Goal: Task Accomplishment & Management: Complete application form

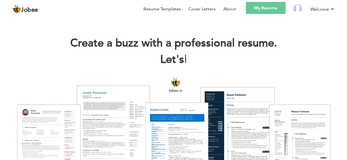
click at [267, 11] on link "My Resume" at bounding box center [266, 8] width 40 height 12
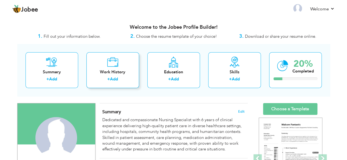
click at [109, 78] on label "+" at bounding box center [108, 80] width 3 height 6
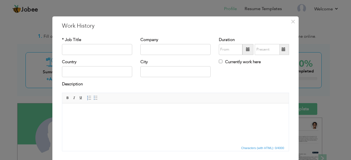
click at [170, 120] on html at bounding box center [175, 111] width 227 height 17
click at [99, 49] on input "text" at bounding box center [97, 49] width 70 height 11
type input "NURSE SUPERVISOR"
click at [141, 50] on input "text" at bounding box center [175, 49] width 70 height 11
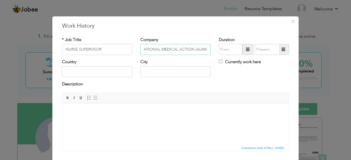
type input "ALLIANCE FOR INTERNATIONAL MEDICAL ACTION (ALIMA)"
click at [246, 49] on span at bounding box center [248, 49] width 4 height 4
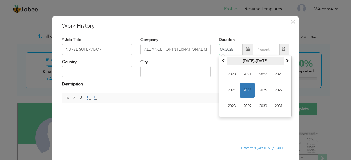
click at [252, 61] on th "[DATE]-[DATE]" at bounding box center [255, 61] width 57 height 8
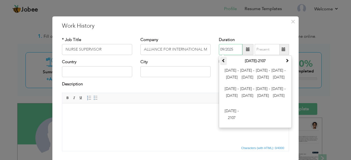
click at [222, 59] on span at bounding box center [224, 61] width 4 height 4
click at [256, 58] on th "[DATE]-[DATE]" at bounding box center [255, 61] width 57 height 8
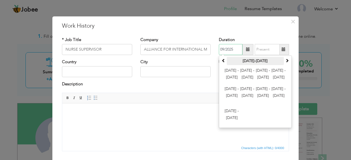
click at [256, 58] on th "[DATE]-[DATE]" at bounding box center [255, 61] width 57 height 8
click at [285, 61] on span at bounding box center [287, 61] width 4 height 4
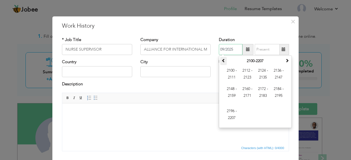
click at [222, 60] on span at bounding box center [224, 61] width 4 height 4
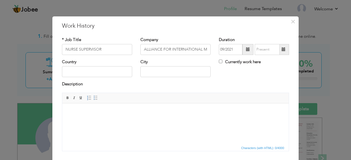
click at [209, 86] on div "Description" at bounding box center [175, 84] width 227 height 7
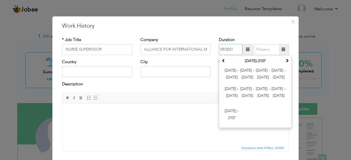
click at [222, 49] on input "09/2021" at bounding box center [231, 49] width 24 height 11
type input "03/2021"
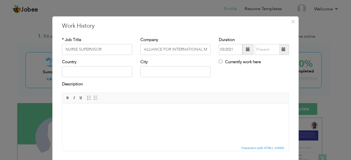
click at [191, 102] on span "Editor toolbars Basic Styles Bold Italic Underline Paragraph Insert/Remove Numb…" at bounding box center [175, 98] width 227 height 10
click at [219, 62] on input "Currently work here" at bounding box center [221, 62] width 4 height 4
checkbox input "true"
click at [171, 70] on input "text" at bounding box center [175, 71] width 70 height 11
type input "b"
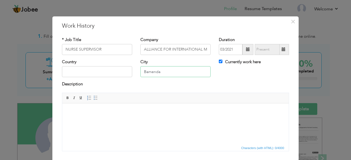
type input "Bamenda"
click at [97, 67] on input "text" at bounding box center [97, 71] width 70 height 11
type input "[GEOGRAPHIC_DATA]"
click at [95, 120] on html at bounding box center [175, 111] width 227 height 17
paste body
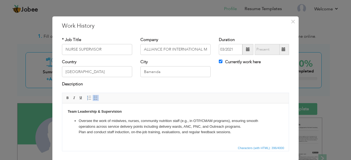
click at [77, 132] on ul "Oversee the work of midwives, nurses, community nutrition staff (e.g., in OTP/C…" at bounding box center [176, 126] width 216 height 17
click at [94, 97] on span at bounding box center [96, 98] width 4 height 4
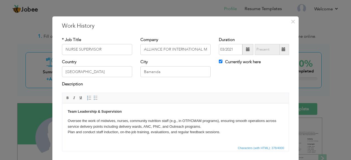
click at [68, 121] on p "Oversee the work of midwives, nurses, community nutrition staff (e.g., in OTP/C…" at bounding box center [176, 126] width 216 height 17
click at [93, 95] on link "Insert/Remove Bulleted List" at bounding box center [96, 98] width 6 height 6
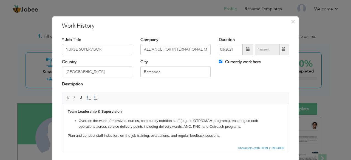
click at [67, 136] on html "Team Leadership & Supervision Oversee the work of midwives, nurses, community n…" at bounding box center [175, 123] width 227 height 41
click at [94, 97] on span at bounding box center [96, 98] width 4 height 4
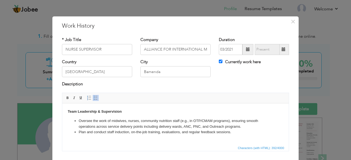
click at [233, 132] on li "​​​​​​​ Plan and conduct staff induction, on-the-job training, evaluations, and…" at bounding box center [176, 132] width 194 height 6
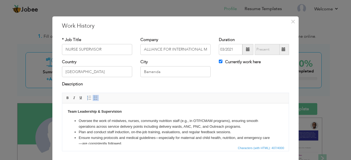
scroll to position [1, 0]
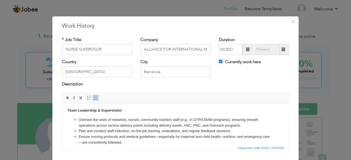
click at [89, 141] on li "Ensure nursing protocols and medical guidelines—especially for maternal and chi…" at bounding box center [176, 140] width 194 height 12
click at [145, 135] on li "Ensure nursing protocols and medical guidelines—especially for maternal and chi…" at bounding box center [176, 140] width 194 height 12
click at [160, 135] on li "Ensure nursing protocols and medical guidelines—especially for maternal and chi…" at bounding box center [176, 140] width 194 height 12
click at [120, 142] on li "Ensure nursing protocols and medical guidelines especially for maternal and chi…" at bounding box center [176, 140] width 194 height 12
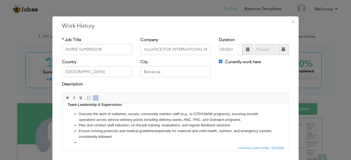
click at [126, 105] on p "Team Leadership & Supervision" at bounding box center [176, 105] width 216 height 6
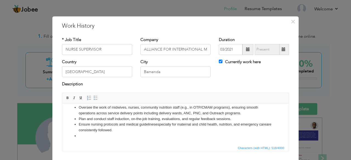
scroll to position [0, 0]
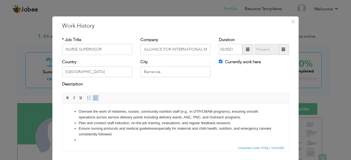
click at [95, 142] on li at bounding box center [176, 140] width 194 height 6
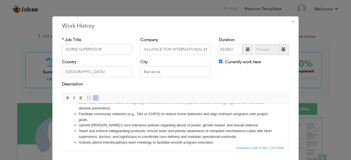
scroll to position [95, 0]
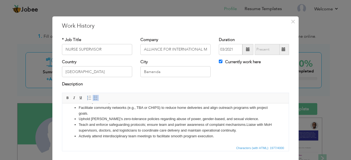
drag, startPoint x: 287, startPoint y: 133, endPoint x: 350, endPoint y: 254, distance: 136.3
click at [262, 149] on span "Characters (with HTML): 1977/4000" at bounding box center [260, 148] width 50 height 5
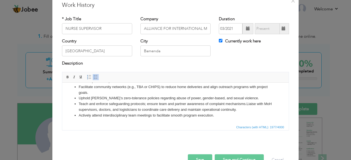
scroll to position [35, 0]
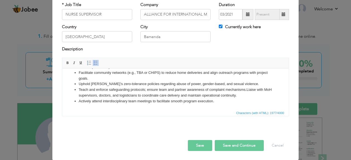
click at [223, 142] on button "Save and Continue" at bounding box center [239, 145] width 49 height 11
checkbox input "false"
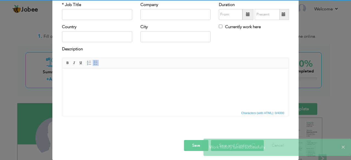
scroll to position [0, 0]
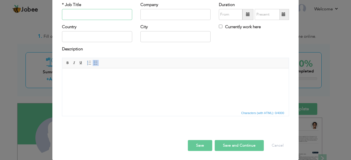
click at [106, 13] on input "text" at bounding box center [97, 14] width 70 height 11
type input "l"
type input "[GEOGRAPHIC_DATA]"
click at [235, 17] on input "text" at bounding box center [231, 14] width 24 height 11
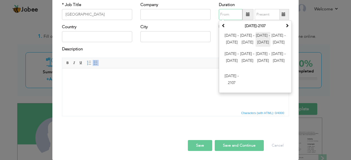
drag, startPoint x: 266, startPoint y: 32, endPoint x: 261, endPoint y: 34, distance: 6.0
click at [261, 34] on td "[DATE] - [DATE] [DATE] - [DATE] [DATE] - [DATE] [DATE] - [DATE] [DATE] - [DATE]…" at bounding box center [255, 61] width 70 height 62
click at [261, 34] on span "[DATE] - [DATE]" at bounding box center [263, 39] width 15 height 15
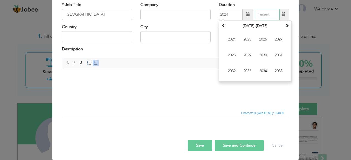
type input "03/2021"
type input "09/2025"
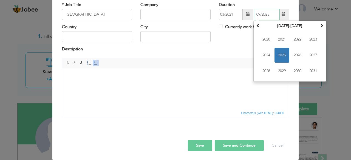
click at [264, 12] on input "09/2025" at bounding box center [267, 14] width 25 height 11
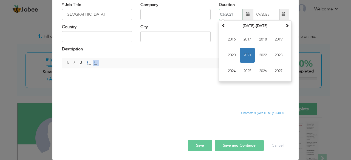
click at [236, 13] on input "03/2021" at bounding box center [231, 14] width 24 height 11
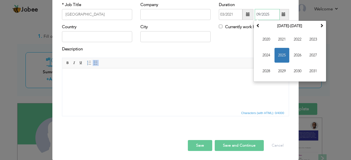
click at [268, 12] on input "09/2025" at bounding box center [267, 14] width 25 height 11
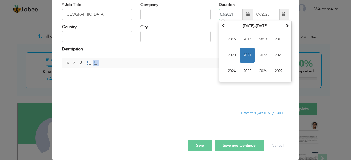
click at [222, 15] on input "03/2021" at bounding box center [231, 14] width 24 height 11
click at [232, 14] on input "05/2021" at bounding box center [231, 14] width 24 height 11
type input "05/2024"
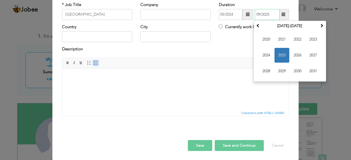
click at [258, 15] on input "09/2025" at bounding box center [267, 14] width 25 height 11
click at [268, 13] on input "06/2025" at bounding box center [267, 14] width 25 height 11
type input "06/2024"
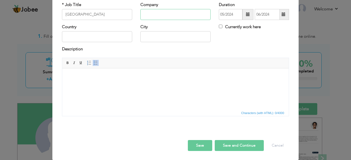
click at [188, 12] on input "text" at bounding box center [175, 14] width 70 height 11
click at [122, 15] on input "[GEOGRAPHIC_DATA]" at bounding box center [97, 14] width 70 height 11
type input "L"
type input "N"
type input "INTERN"
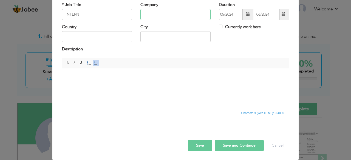
click at [146, 16] on input "text" at bounding box center [175, 14] width 70 height 11
type input "[GEOGRAPHIC_DATA]"
click at [107, 34] on input "text" at bounding box center [97, 36] width 70 height 11
type input "[GEOGRAPHIC_DATA]"
click at [145, 30] on div "City" at bounding box center [175, 33] width 70 height 18
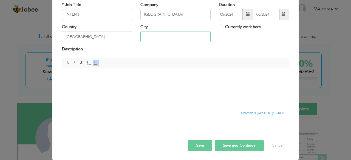
click at [147, 35] on input "text" at bounding box center [175, 36] width 70 height 11
click at [147, 35] on input "LIMBE" at bounding box center [175, 36] width 70 height 11
type input "LIMBE"
click at [116, 123] on div "* Job Title INTERN Company [GEOGRAPHIC_DATA] Duration 05/2024 06/2024 Currently…" at bounding box center [175, 61] width 235 height 127
click at [91, 85] on html at bounding box center [175, 76] width 227 height 17
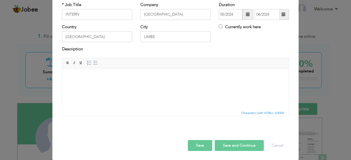
click at [85, 77] on body at bounding box center [176, 77] width 216 height 6
click at [95, 64] on link "Insert/Remove Bulleted List" at bounding box center [96, 63] width 6 height 6
click at [112, 75] on li "patient care support" at bounding box center [176, 77] width 194 height 6
click at [79, 77] on li "patient care support." at bounding box center [176, 77] width 194 height 6
click at [87, 64] on span at bounding box center [89, 63] width 4 height 4
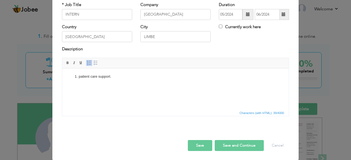
click at [117, 74] on li "patient care support." at bounding box center [176, 77] width 194 height 6
click at [94, 61] on span at bounding box center [96, 63] width 4 height 4
click at [89, 61] on link "Insert/Remove Numbered List" at bounding box center [89, 63] width 6 height 6
click at [79, 81] on li "assist nurses in providing basic patient care (" at bounding box center [176, 83] width 194 height 6
click at [94, 63] on span at bounding box center [96, 63] width 4 height 4
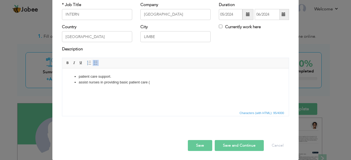
click at [79, 76] on li "patient care support." at bounding box center [176, 77] width 194 height 6
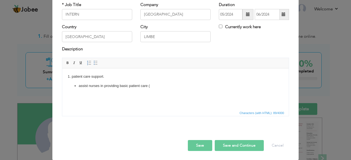
click at [150, 86] on li "assist nurses in providing basic patient care (" at bounding box center [176, 86] width 194 height 6
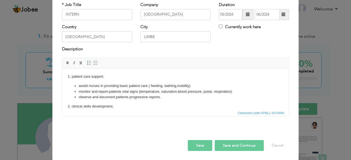
scroll to position [5, 0]
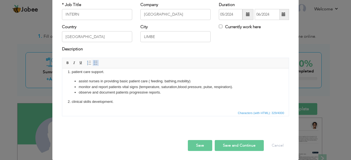
click at [94, 63] on span at bounding box center [96, 63] width 4 height 4
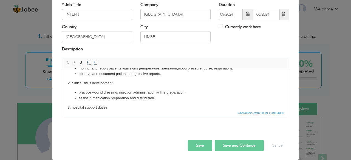
scroll to position [29, 0]
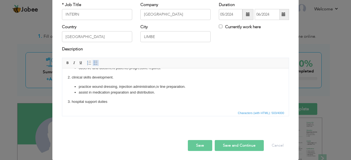
click at [94, 63] on span at bounding box center [96, 63] width 4 height 4
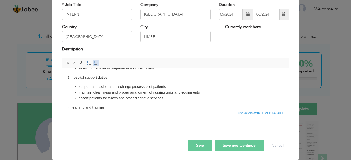
scroll to position [59, 0]
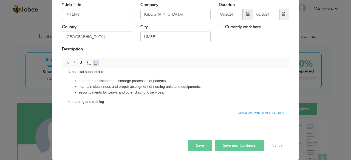
click at [94, 62] on span at bounding box center [96, 63] width 4 height 4
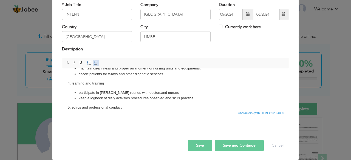
scroll to position [83, 0]
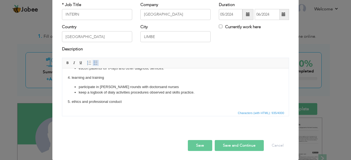
click at [94, 62] on span at bounding box center [96, 63] width 4 height 4
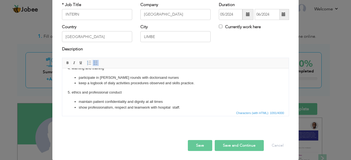
scroll to position [98, 0]
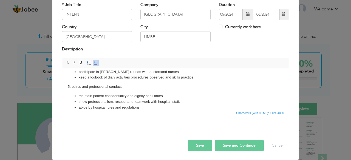
click at [82, 96] on li "maintain patient confidentiality and dignity at all times" at bounding box center [176, 96] width 194 height 6
click at [80, 101] on li "show professionalism, respect and teamwork with hospital staff." at bounding box center [176, 102] width 194 height 6
click at [80, 108] on li "abide by hospital rules and regulations" at bounding box center [176, 108] width 194 height 6
click at [73, 87] on body "1. patient care support. assist nurses in providing basic patient care ( feedin…" at bounding box center [176, 43] width 216 height 135
click at [91, 87] on body "1. patient care support. assist nurses in providing basic patient care ( feedin…" at bounding box center [176, 43] width 216 height 135
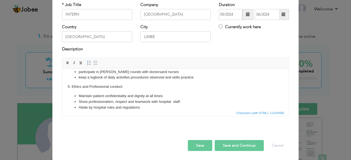
click at [80, 77] on li "keep a logbook of dialy activities procedures observed and skills practice." at bounding box center [176, 78] width 194 height 6
click at [80, 72] on li "participate in [PERSON_NAME] rounds with doctorsand nurses" at bounding box center [176, 72] width 194 height 6
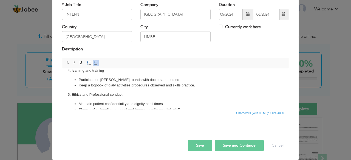
scroll to position [81, 0]
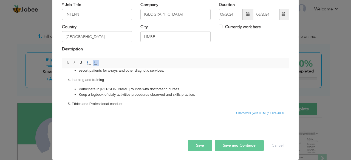
click at [73, 81] on body "1. patient care support. assist nurses in providing basic patient care ( feedin…" at bounding box center [176, 60] width 216 height 135
click at [95, 80] on body "1. patient care support. assist nurses in providing basic patient care ( feedin…" at bounding box center [176, 60] width 216 height 135
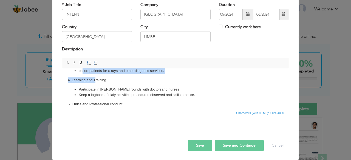
scroll to position [78, 0]
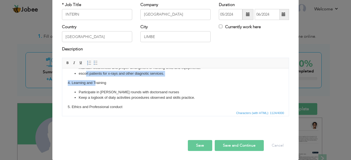
drag, startPoint x: 95, startPoint y: 80, endPoint x: 87, endPoint y: 76, distance: 8.6
click at [87, 76] on body "1. patient care support. assist nurses in providing basic patient care ( feedin…" at bounding box center [176, 63] width 216 height 135
click at [87, 76] on li "escort patients for x-rays and other diagnotic services." at bounding box center [176, 74] width 194 height 6
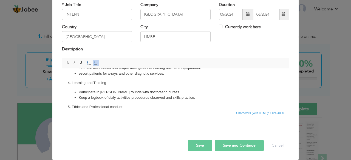
click at [80, 73] on li "escort patients for x-rays and other diagnotic services." at bounding box center [176, 74] width 194 height 6
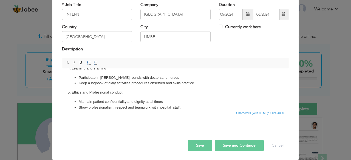
scroll to position [98, 0]
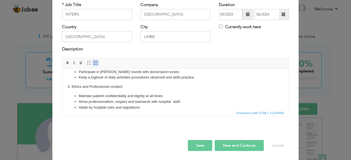
click at [198, 148] on button "Save" at bounding box center [200, 145] width 24 height 11
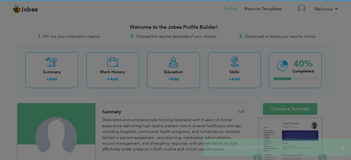
scroll to position [0, 0]
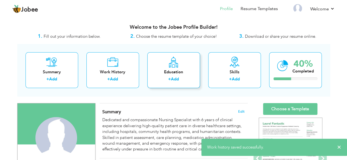
click at [176, 77] on link "Add" at bounding box center [175, 79] width 8 height 5
radio input "true"
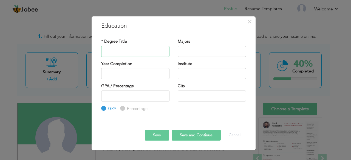
click at [145, 48] on input "text" at bounding box center [135, 51] width 68 height 11
type input "[DOMAIN_NAME] Nursing"
click at [189, 51] on input "text" at bounding box center [212, 51] width 68 height 11
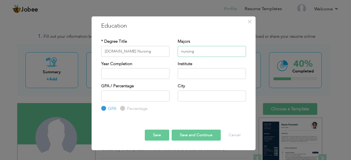
type input "nursing"
type input "2025"
click at [144, 72] on input "2025" at bounding box center [135, 73] width 68 height 11
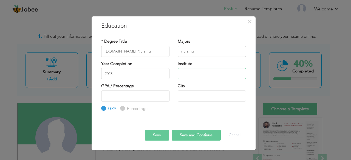
click at [185, 74] on input "text" at bounding box center [212, 73] width 68 height 11
click at [217, 72] on input "covenant university instute" at bounding box center [212, 73] width 68 height 11
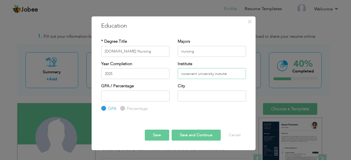
drag, startPoint x: 217, startPoint y: 72, endPoint x: 209, endPoint y: 78, distance: 9.3
click at [209, 78] on input "covenant university instute" at bounding box center [212, 73] width 68 height 11
click at [220, 74] on input "covenant university instute" at bounding box center [212, 73] width 68 height 11
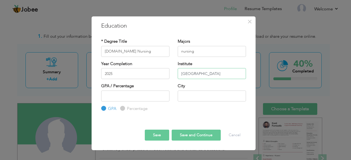
click at [237, 74] on input "[GEOGRAPHIC_DATA]" at bounding box center [212, 73] width 68 height 11
type input "[GEOGRAPHIC_DATA]"
click at [189, 98] on input "text" at bounding box center [212, 96] width 68 height 11
type input "b"
type input "Buea"
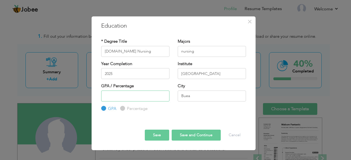
click at [151, 99] on input "number" at bounding box center [135, 96] width 68 height 11
type input "3.63"
click at [183, 52] on input "nursing" at bounding box center [212, 51] width 68 height 11
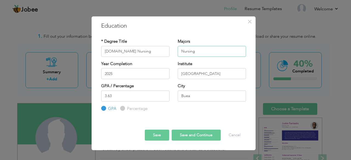
type input "Nursing"
click at [183, 74] on input "[GEOGRAPHIC_DATA]" at bounding box center [212, 73] width 68 height 11
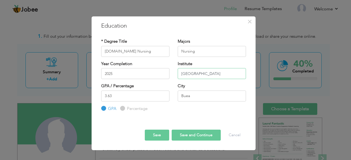
click at [201, 74] on input "[GEOGRAPHIC_DATA]" at bounding box center [212, 73] width 68 height 11
click at [217, 74] on input "[GEOGRAPHIC_DATA]" at bounding box center [212, 73] width 68 height 11
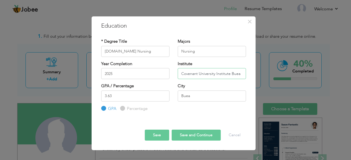
type input "Covenant University Institute Buea"
click at [177, 135] on button "Save and Continue" at bounding box center [196, 135] width 49 height 11
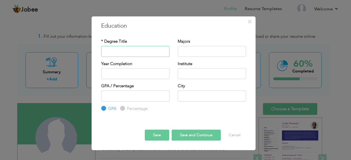
click at [131, 49] on input "text" at bounding box center [135, 51] width 68 height 11
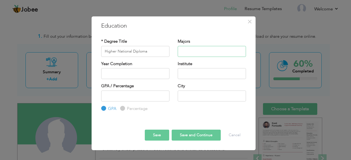
click at [187, 52] on input "text" at bounding box center [212, 51] width 68 height 11
click at [159, 52] on input "Higher National Diploma" at bounding box center [135, 51] width 68 height 11
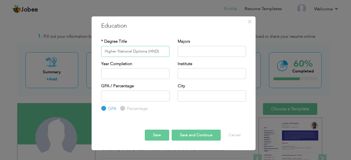
type input "Higher National Diploma (HND)"
click at [194, 47] on input "text" at bounding box center [212, 51] width 68 height 11
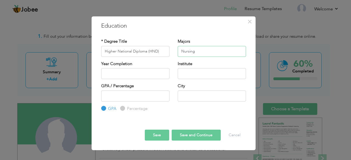
type input "Nursing"
click at [148, 74] on input "text" at bounding box center [135, 73] width 68 height 11
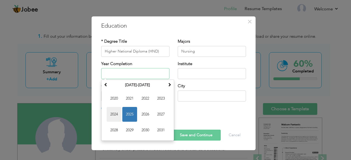
click at [114, 112] on span "2024" at bounding box center [114, 114] width 15 height 15
type input "2024"
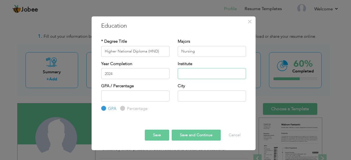
click at [200, 73] on input "text" at bounding box center [212, 73] width 68 height 11
type input "Covenant University Institute Buea"
click at [195, 94] on input "text" at bounding box center [212, 96] width 68 height 11
type input "b"
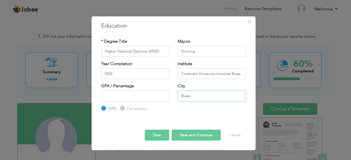
type input "Buea"
click at [144, 97] on input "number" at bounding box center [135, 96] width 68 height 11
type input "2.80"
click at [184, 136] on button "Save and Continue" at bounding box center [196, 135] width 49 height 11
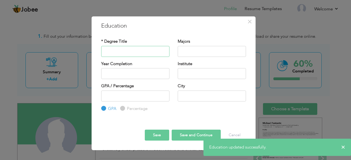
click at [150, 53] on input "text" at bounding box center [135, 51] width 68 height 11
type input "b"
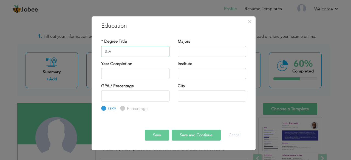
type input "B.A"
click at [183, 51] on input "text" at bounding box center [212, 51] width 68 height 11
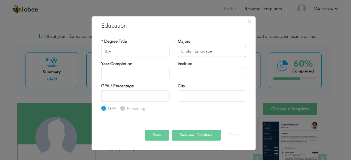
type input "English Language"
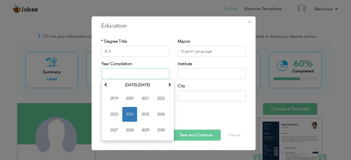
click at [123, 77] on input "text" at bounding box center [135, 73] width 68 height 11
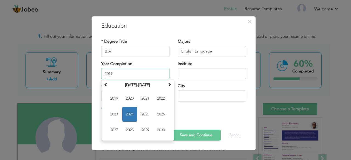
type input "2019"
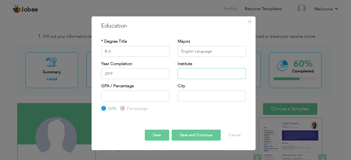
click at [196, 76] on input "text" at bounding box center [212, 73] width 68 height 11
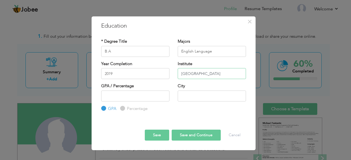
type input "[GEOGRAPHIC_DATA]"
click at [185, 93] on input "text" at bounding box center [212, 96] width 68 height 11
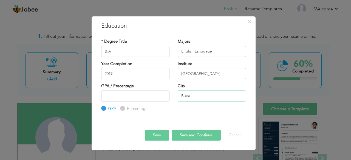
type input "Buea"
click at [143, 94] on input "number" at bounding box center [135, 96] width 68 height 11
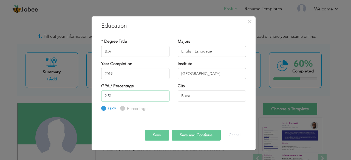
type input "2.51"
click at [137, 53] on input "B.A" at bounding box center [135, 51] width 68 height 11
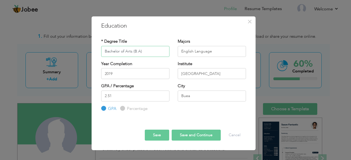
type input "Bachelor of Arts (B.A)"
click at [187, 138] on button "Save and Continue" at bounding box center [196, 135] width 49 height 11
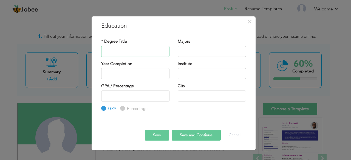
click at [147, 53] on input "text" at bounding box center [135, 51] width 68 height 11
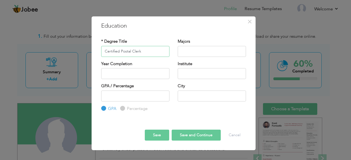
type input "Certified Postal Clerk"
click at [189, 52] on input "text" at bounding box center [212, 51] width 68 height 11
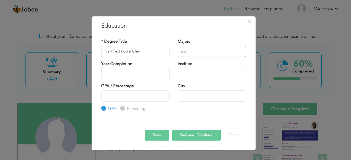
type input "p"
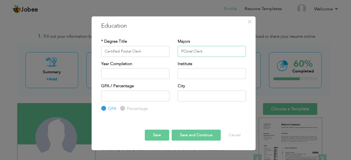
type input "POstal Clerk"
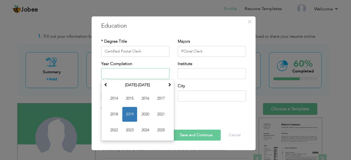
click at [159, 74] on input "text" at bounding box center [135, 73] width 68 height 11
type input "2015"
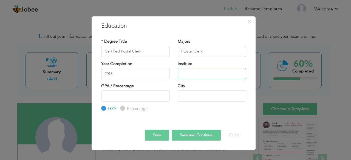
click at [198, 78] on input "text" at bounding box center [212, 73] width 68 height 11
type input "National Advanced School of Post and Telecommunication"
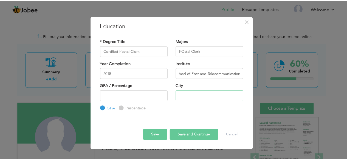
scroll to position [0, 0]
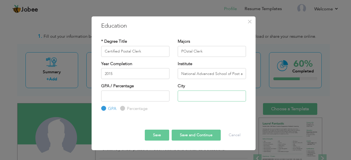
click at [192, 94] on input "text" at bounding box center [212, 96] width 68 height 11
type input "b"
type input "Buea"
click at [131, 98] on input "number" at bounding box center [135, 96] width 68 height 11
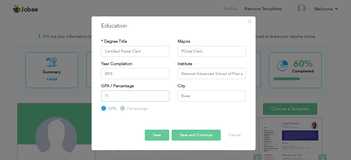
type input "11"
click at [126, 109] on label "Percentage" at bounding box center [137, 109] width 22 height 6
click at [123, 109] on input "Percentage" at bounding box center [122, 109] width 4 height 4
radio input "true"
click at [100, 108] on div "GPA / Percentage 11 GPA Percentage" at bounding box center [135, 97] width 77 height 29
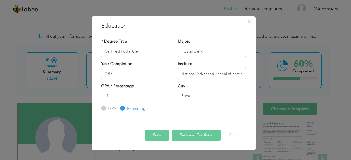
click at [104, 108] on input "GPA" at bounding box center [103, 109] width 4 height 4
radio input "true"
click at [197, 134] on button "Save and Continue" at bounding box center [196, 135] width 49 height 11
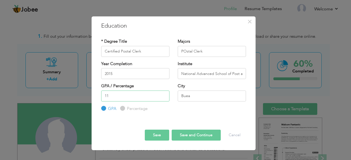
click at [149, 94] on input "11" at bounding box center [135, 96] width 68 height 11
type input "1"
click at [164, 135] on button "Save" at bounding box center [157, 135] width 24 height 11
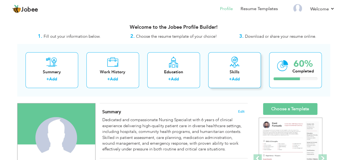
click at [236, 80] on link "Add" at bounding box center [236, 79] width 8 height 5
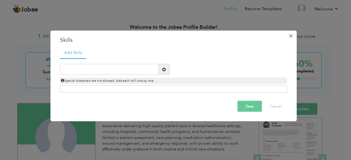
click at [293, 38] on button "×" at bounding box center [291, 35] width 9 height 9
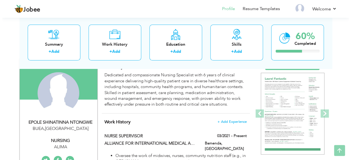
scroll to position [45, 0]
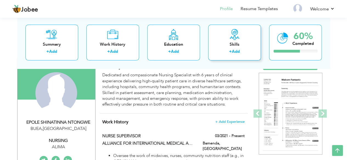
click at [238, 35] on icon at bounding box center [234, 34] width 11 height 11
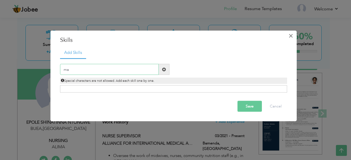
type input "ma"
click at [288, 36] on span "×" at bounding box center [290, 36] width 5 height 10
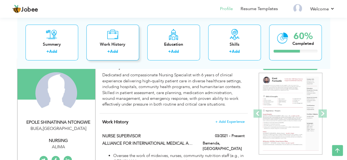
click at [138, 47] on div "Work History + Add" at bounding box center [112, 43] width 53 height 36
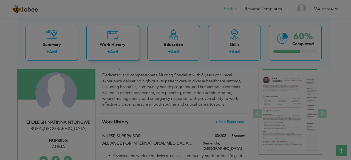
scroll to position [0, 0]
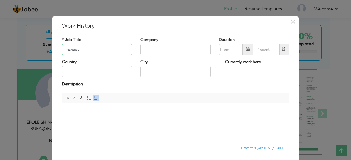
click at [66, 49] on input "manager" at bounding box center [97, 49] width 70 height 11
type input "Manager"
click at [146, 50] on input "text" at bounding box center [175, 49] width 70 height 11
type input "Penthouse consulting"
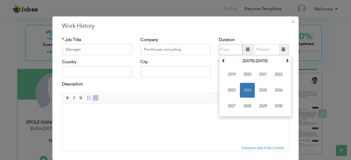
click at [222, 50] on input "text" at bounding box center [231, 49] width 24 height 11
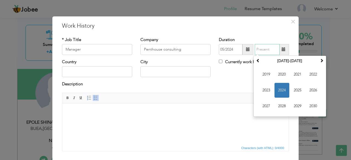
click at [265, 52] on input "text" at bounding box center [267, 49] width 25 height 11
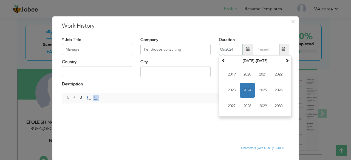
click at [235, 48] on input "05/2024" at bounding box center [231, 49] width 24 height 11
type input "0"
click at [236, 76] on span "2019" at bounding box center [231, 74] width 15 height 15
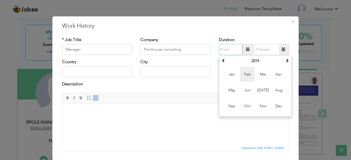
click at [242, 78] on span "Feb" at bounding box center [247, 74] width 15 height 15
type input "02/2019"
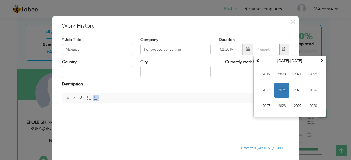
click at [264, 51] on input "text" at bounding box center [267, 49] width 25 height 11
click at [275, 73] on span "2020" at bounding box center [281, 74] width 15 height 15
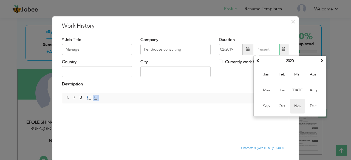
click at [294, 105] on span "Nov" at bounding box center [297, 106] width 15 height 15
type input "11/2020"
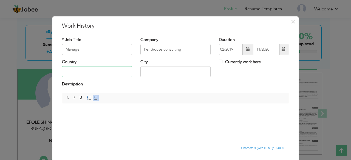
click at [109, 72] on input "text" at bounding box center [97, 71] width 70 height 11
click at [65, 72] on input "[GEOGRAPHIC_DATA]" at bounding box center [97, 71] width 70 height 11
type input "[GEOGRAPHIC_DATA]"
click at [144, 70] on input "text" at bounding box center [175, 71] width 70 height 11
type input "Buea"
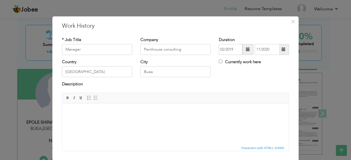
click at [108, 112] on body at bounding box center [176, 112] width 216 height 6
click at [94, 97] on span at bounding box center [96, 98] width 4 height 4
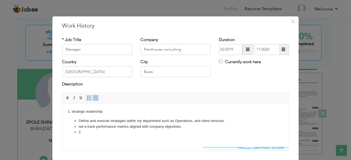
click at [86, 96] on link "Insert/Remove Numbered List" at bounding box center [89, 98] width 6 height 6
click at [132, 132] on li "recuit, supervise and mentor teammembers" at bounding box center [176, 132] width 194 height 6
click at [154, 131] on li "recuit, supervise and mentor team members" at bounding box center [176, 132] width 194 height 6
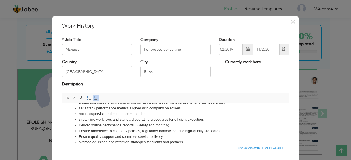
scroll to position [6, 0]
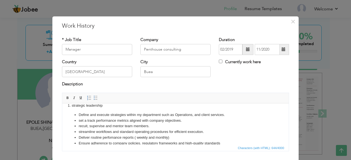
click at [79, 120] on li "set a track performance metrics aligned with company objectives." at bounding box center [176, 121] width 194 height 6
click at [79, 126] on li "recuit, supervise and mentor team members." at bounding box center [176, 126] width 194 height 6
click at [81, 132] on li "streamline workflows and standard operating procedures for efficient execution." at bounding box center [176, 132] width 194 height 6
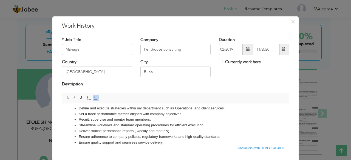
scroll to position [18, 0]
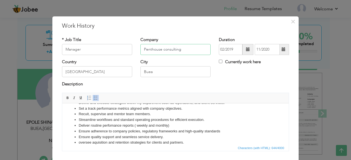
click at [188, 52] on input "Penthouse consulting" at bounding box center [175, 49] width 70 height 11
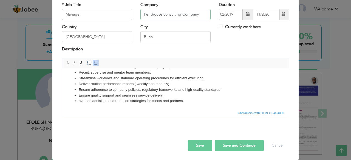
scroll to position [34, 0]
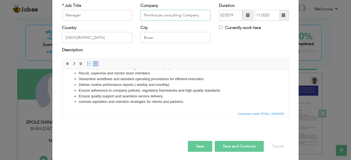
type input "Penthouse consulting Company"
click at [247, 145] on button "Save and Continue" at bounding box center [239, 146] width 49 height 11
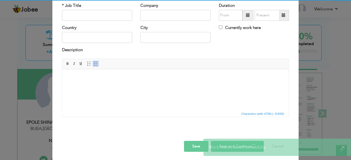
scroll to position [0, 0]
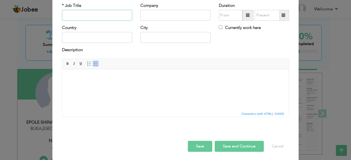
click at [108, 17] on input "text" at bounding box center [97, 15] width 70 height 11
click at [68, 70] on html at bounding box center [175, 77] width 227 height 17
click at [242, 143] on button "Save and Continue" at bounding box center [239, 146] width 49 height 11
type input "s"
click at [69, 16] on input "recetionist" at bounding box center [97, 15] width 70 height 11
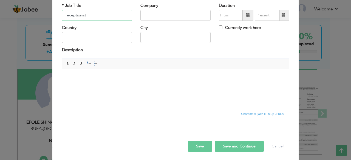
click at [64, 15] on input "receptionist" at bounding box center [97, 15] width 70 height 11
type input "Receptionist"
click at [143, 18] on input "text" at bounding box center [175, 15] width 70 height 11
type input "M"
click at [144, 15] on input "cameroon children heart foundation" at bounding box center [175, 15] width 70 height 11
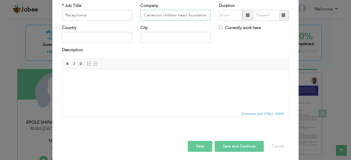
type input "Cameroon children heart foundation"
click at [101, 34] on input "text" at bounding box center [97, 37] width 70 height 11
type input "[GEOGRAPHIC_DATA]"
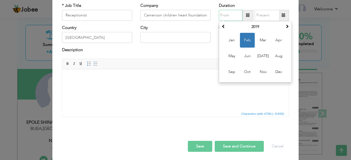
click at [223, 18] on input "text" at bounding box center [231, 15] width 24 height 11
type input "02/2019"
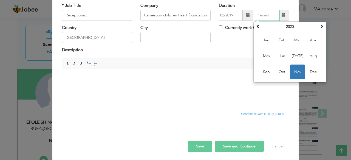
click at [271, 17] on input "text" at bounding box center [267, 15] width 25 height 11
type input "11/2020"
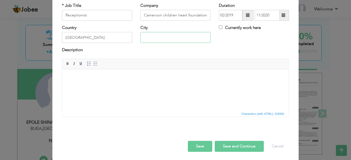
click at [188, 36] on input "text" at bounding box center [175, 37] width 70 height 11
type input "b"
type input "Buea"
click at [106, 70] on html at bounding box center [175, 77] width 227 height 17
click at [94, 63] on span at bounding box center [96, 64] width 4 height 4
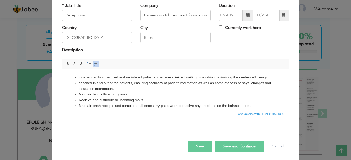
scroll to position [3, 0]
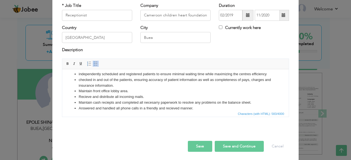
click at [94, 97] on li "Recieve and distribute all incoming mails." at bounding box center [176, 97] width 194 height 6
click at [197, 106] on li "Answered and handled all phone calls in a friendly and recieved manner." at bounding box center [176, 109] width 194 height 6
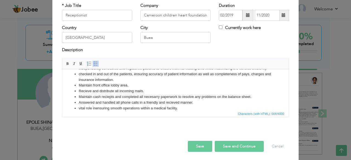
click at [203, 143] on button "Save" at bounding box center [200, 146] width 24 height 11
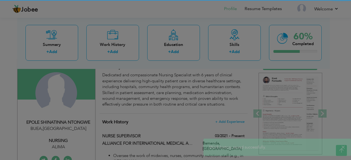
scroll to position [0, 0]
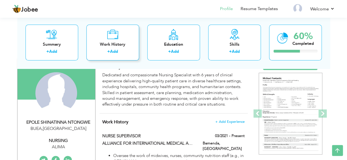
click at [120, 43] on div "Work History" at bounding box center [113, 45] width 44 height 6
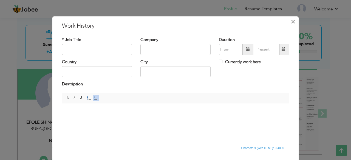
click at [291, 22] on span "×" at bounding box center [293, 22] width 5 height 10
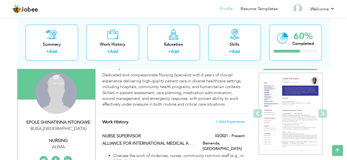
click at [56, 100] on div "Change Remove" at bounding box center [56, 93] width 42 height 42
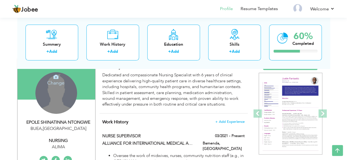
click at [56, 100] on div "Change Remove" at bounding box center [56, 93] width 42 height 42
click at [58, 84] on h4 "Change" at bounding box center [55, 79] width 39 height 13
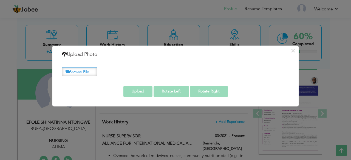
click at [85, 73] on label "Browse File ..." at bounding box center [79, 72] width 35 height 9
click at [0, 0] on input "Browse File ..." at bounding box center [0, 0] width 0 height 0
click at [295, 51] on button "×" at bounding box center [292, 50] width 9 height 9
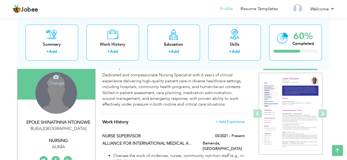
click at [61, 92] on div "Change Remove" at bounding box center [56, 93] width 42 height 42
click at [53, 79] on h4 "Change" at bounding box center [55, 79] width 39 height 13
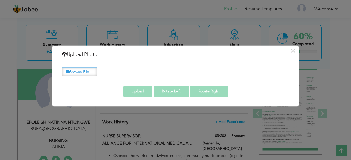
click at [75, 71] on label "Browse File ..." at bounding box center [79, 72] width 35 height 9
click at [0, 0] on input "Browse File ..." at bounding box center [0, 0] width 0 height 0
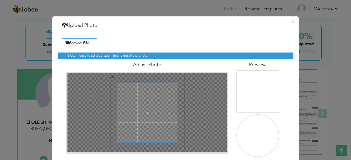
click at [132, 99] on span at bounding box center [148, 113] width 60 height 60
click at [154, 98] on span at bounding box center [148, 111] width 60 height 60
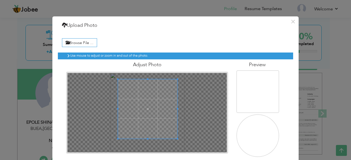
click at [154, 97] on span at bounding box center [148, 110] width 60 height 60
click at [288, 23] on button "×" at bounding box center [292, 21] width 9 height 9
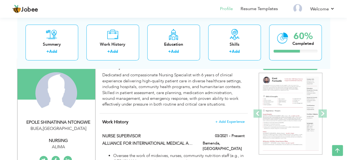
click at [0, 0] on div "Change Remove" at bounding box center [0, 0] width 0 height 0
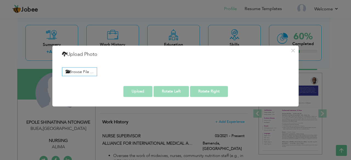
click at [87, 74] on label "Browse File ..." at bounding box center [79, 72] width 35 height 9
click at [0, 0] on input "Browse File ..." at bounding box center [0, 0] width 0 height 0
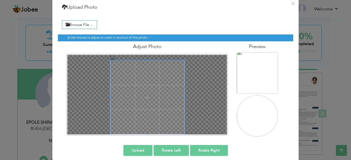
scroll to position [23, 0]
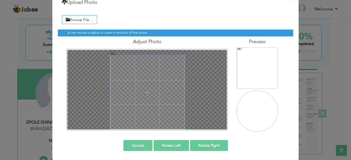
click at [139, 148] on button "Upload" at bounding box center [137, 145] width 29 height 11
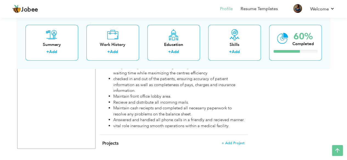
scroll to position [642, 0]
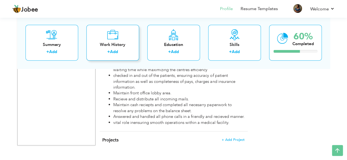
click at [118, 39] on div "Work History + Add" at bounding box center [112, 43] width 53 height 36
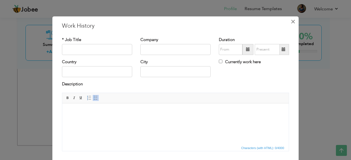
click at [291, 21] on span "×" at bounding box center [293, 22] width 5 height 10
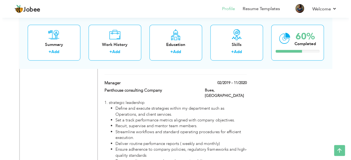
scroll to position [489, 0]
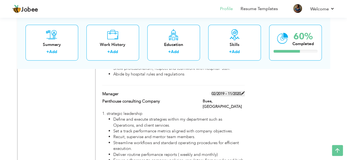
click at [243, 91] on span at bounding box center [243, 93] width 4 height 4
type input "Manager"
type input "Penthouse consulting Company"
type input "02/2019"
type input "11/2020"
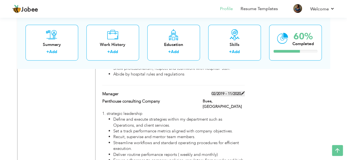
type input "[GEOGRAPHIC_DATA]"
type input "Buea"
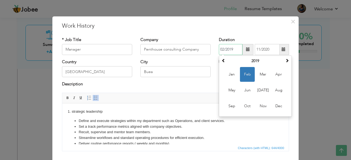
click at [233, 50] on input "02/2019" at bounding box center [231, 49] width 24 height 11
type input "02/2021"
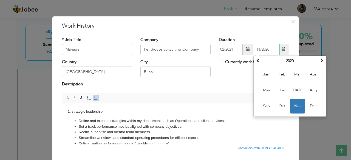
click at [270, 50] on input "11/2020" at bounding box center [267, 49] width 25 height 11
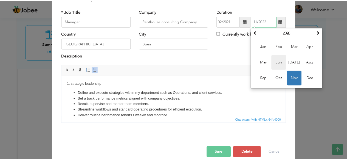
scroll to position [34, 0]
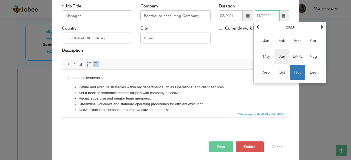
type input "11/2022"
click at [0, 0] on span "button" at bounding box center [0, 0] width 0 height 0
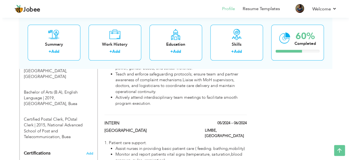
scroll to position [280, 0]
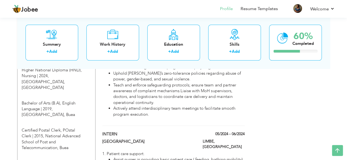
type input "INTERN"
type input "[GEOGRAPHIC_DATA]"
type input "05/2024"
type input "06/2024"
type input "[GEOGRAPHIC_DATA]"
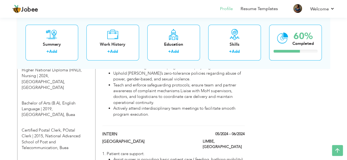
type input "LIMBE"
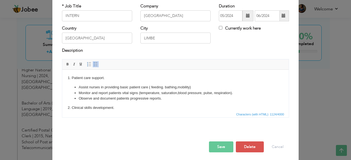
scroll to position [0, 0]
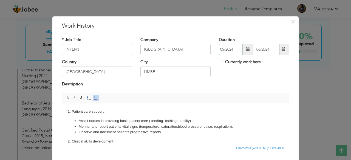
click at [236, 49] on input "05/2024" at bounding box center [231, 49] width 24 height 11
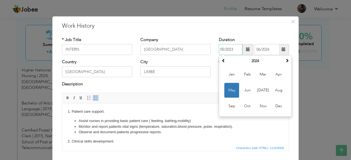
type input "05/2023"
click at [266, 48] on input "06/2024" at bounding box center [267, 49] width 25 height 11
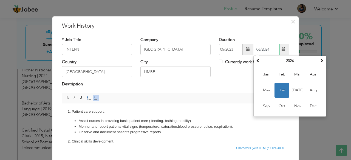
click at [271, 49] on input "06/2024" at bounding box center [267, 49] width 25 height 11
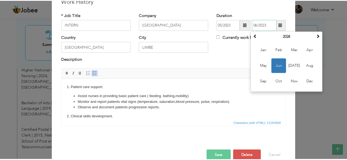
scroll to position [30, 0]
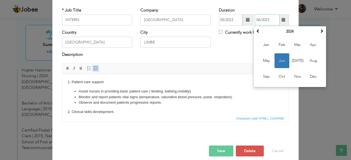
type input "06/2023"
click at [0, 0] on span "button" at bounding box center [0, 0] width 0 height 0
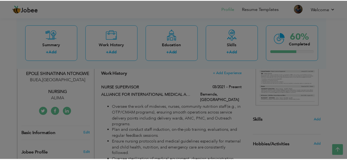
scroll to position [0, 0]
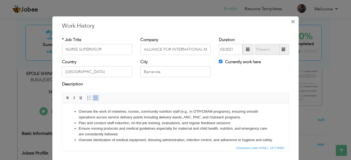
click at [292, 22] on span "×" at bounding box center [293, 22] width 5 height 10
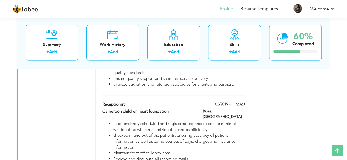
scroll to position [642, 0]
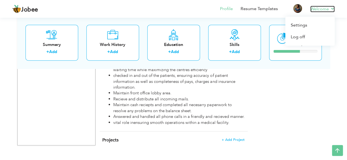
click at [333, 9] on link "Welcome" at bounding box center [322, 9] width 24 height 7
click at [319, 9] on link "Welcome" at bounding box center [322, 9] width 24 height 7
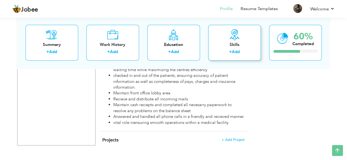
click at [250, 43] on div "Skills" at bounding box center [235, 45] width 44 height 6
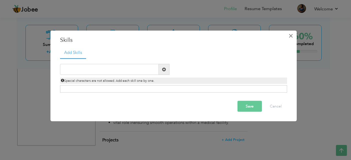
click at [290, 35] on span "×" at bounding box center [290, 36] width 5 height 10
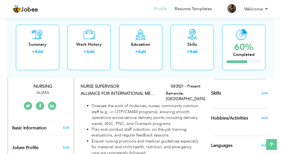
scroll to position [116, 0]
